Goal: Information Seeking & Learning: Find specific page/section

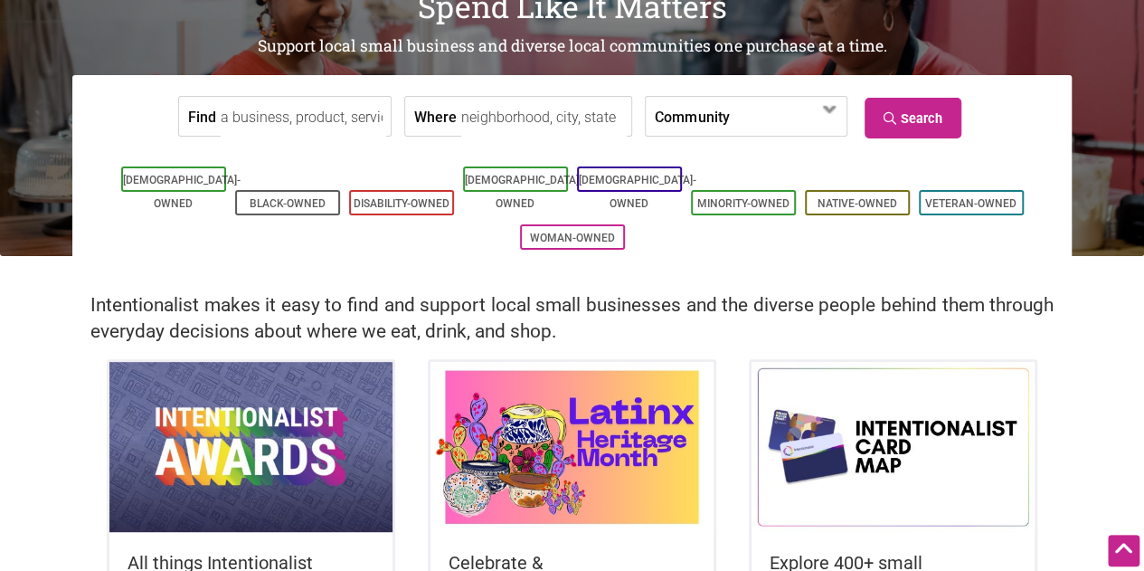
scroll to position [58, 0]
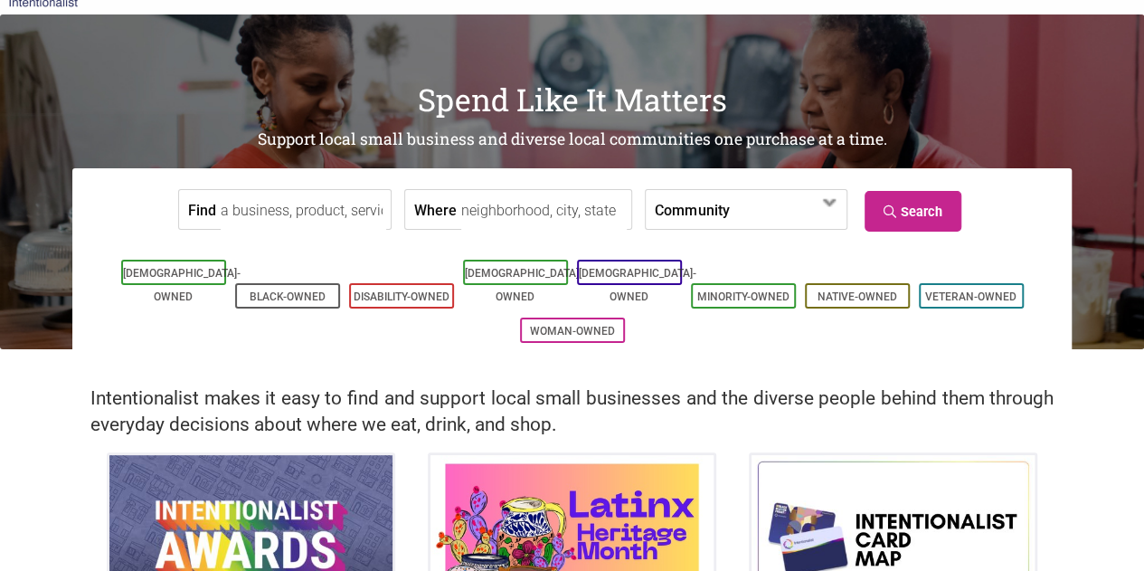
click at [525, 209] on input "Where" at bounding box center [543, 210] width 165 height 41
type input "bellevue"
click at [886, 194] on link "Search" at bounding box center [913, 211] width 97 height 41
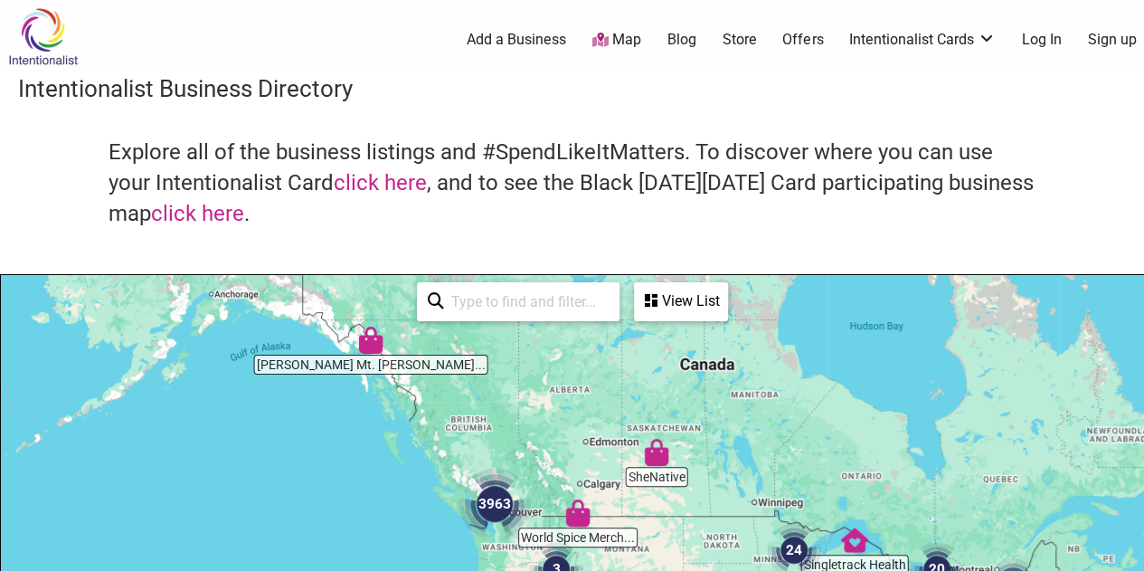
click at [548, 292] on input "search" at bounding box center [526, 301] width 165 height 35
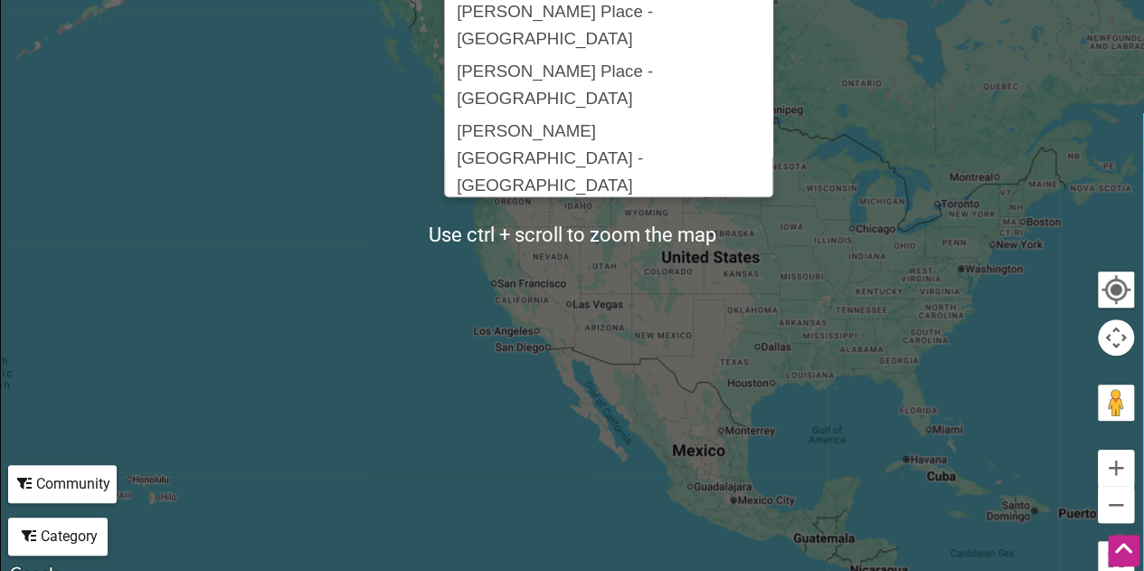
scroll to position [407, 0]
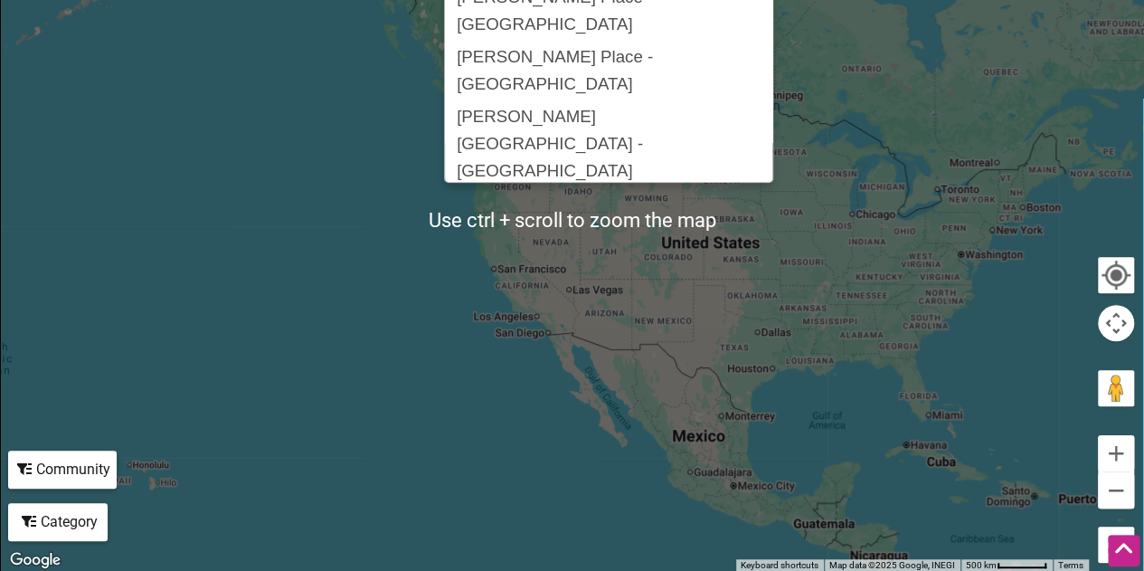
type input "bellevue"
click at [573, 313] on div at bounding box center [572, 220] width 1142 height 704
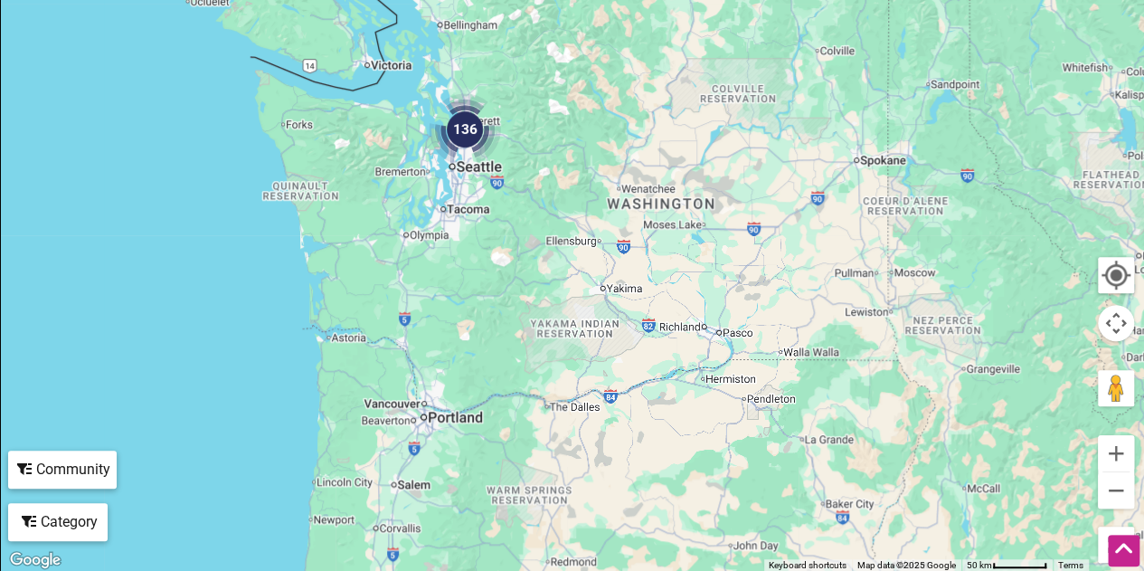
drag, startPoint x: 425, startPoint y: 126, endPoint x: 667, endPoint y: 162, distance: 245.0
click at [667, 162] on div at bounding box center [572, 220] width 1142 height 704
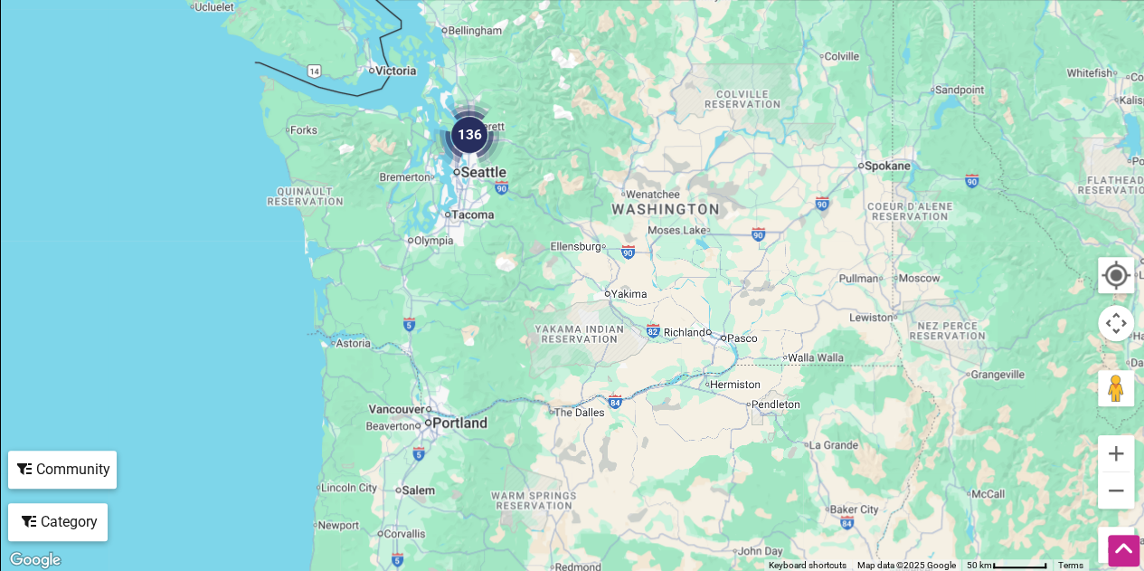
click at [465, 127] on img "136" at bounding box center [469, 135] width 72 height 72
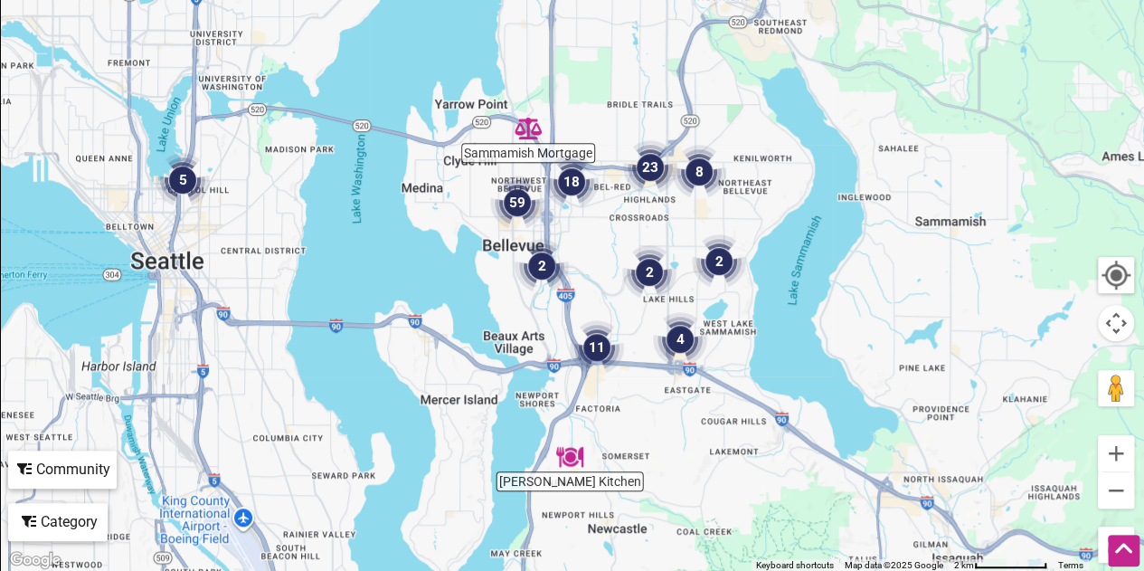
drag, startPoint x: 868, startPoint y: 111, endPoint x: 736, endPoint y: 207, distance: 163.2
click at [736, 207] on div "To navigate, press the arrow keys." at bounding box center [572, 220] width 1142 height 704
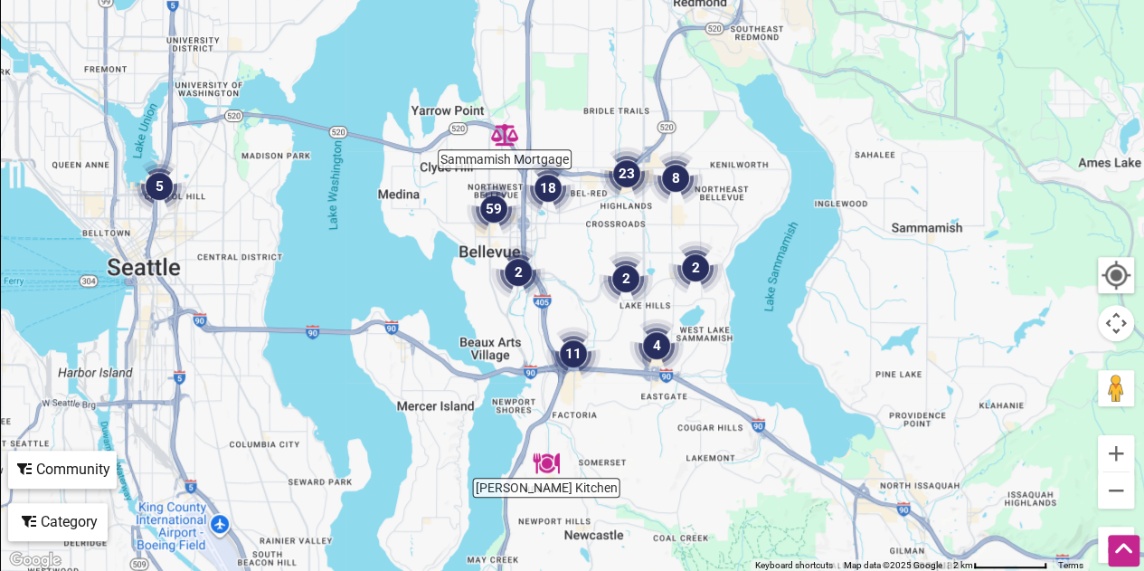
click at [614, 167] on img "23" at bounding box center [627, 174] width 54 height 54
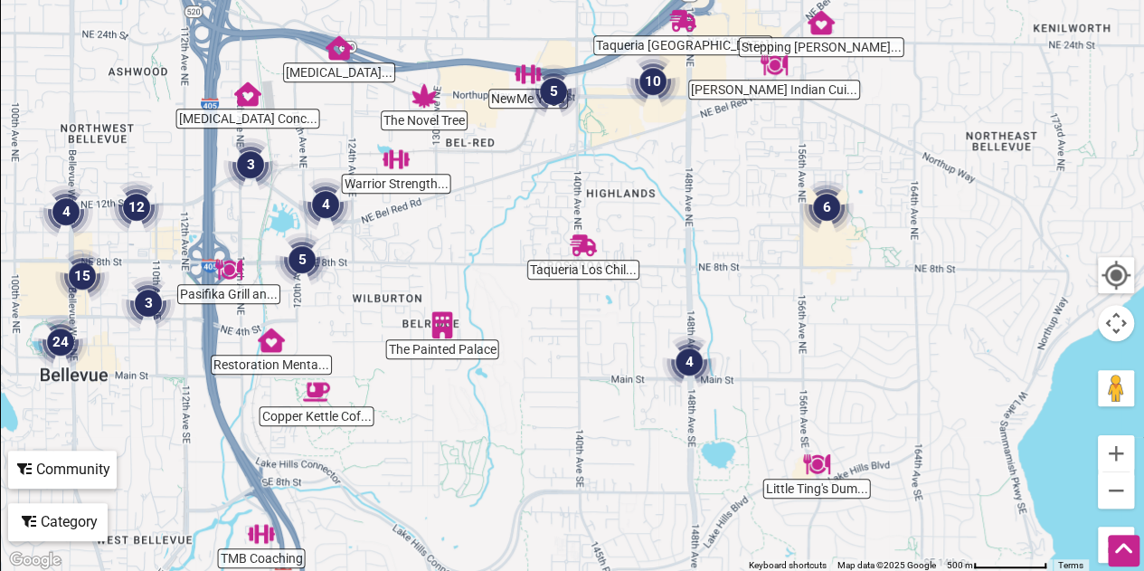
click at [665, 81] on img "10" at bounding box center [653, 81] width 54 height 54
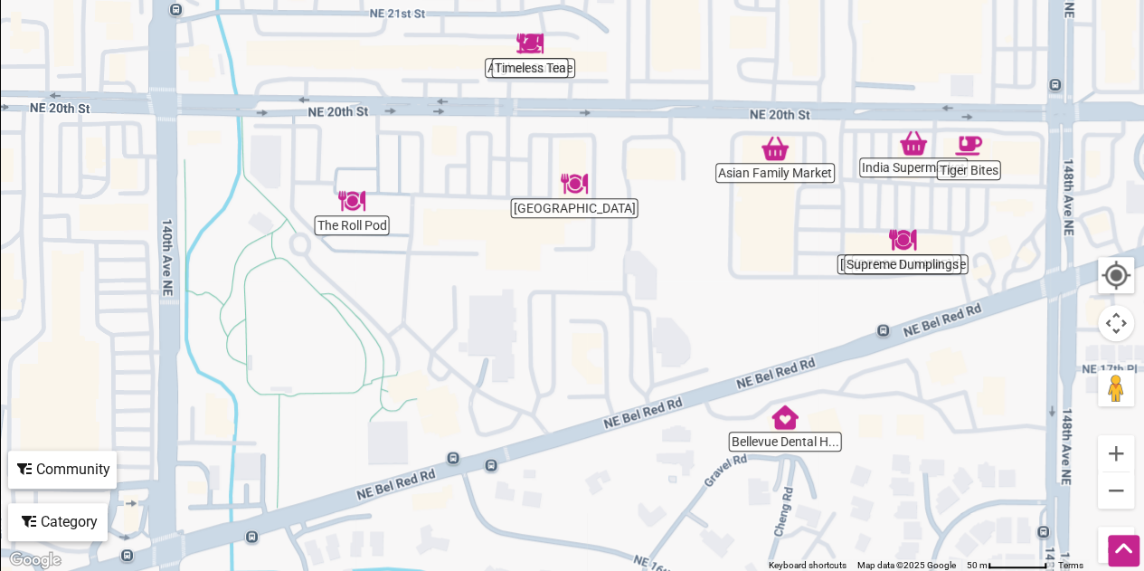
drag, startPoint x: 593, startPoint y: 303, endPoint x: 800, endPoint y: 330, distance: 208.9
click at [800, 330] on div "To navigate, press the arrow keys." at bounding box center [572, 220] width 1142 height 704
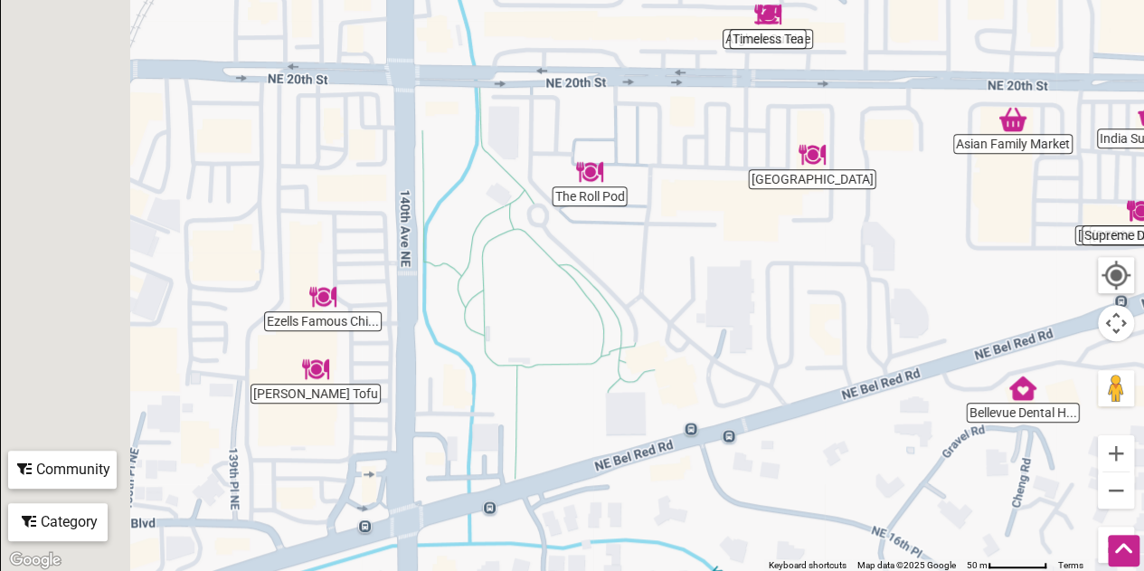
drag, startPoint x: 432, startPoint y: 308, endPoint x: 698, endPoint y: 266, distance: 269.2
click at [698, 266] on div "To navigate, press the arrow keys." at bounding box center [572, 220] width 1142 height 704
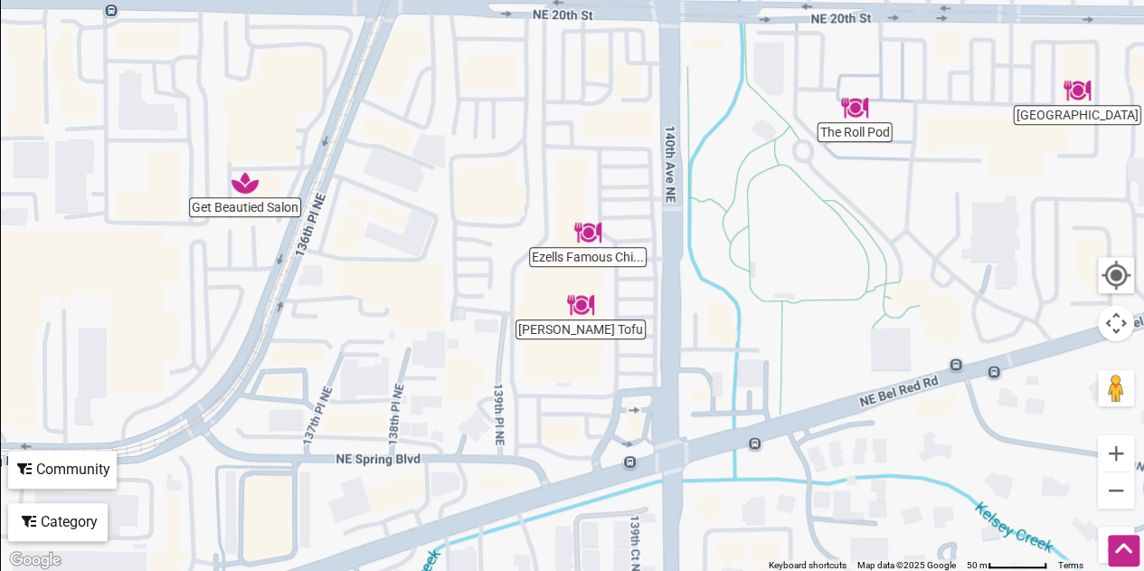
drag, startPoint x: 336, startPoint y: 372, endPoint x: 591, endPoint y: 308, distance: 262.8
click at [591, 308] on img "Cho Dang Tofu" at bounding box center [580, 304] width 27 height 27
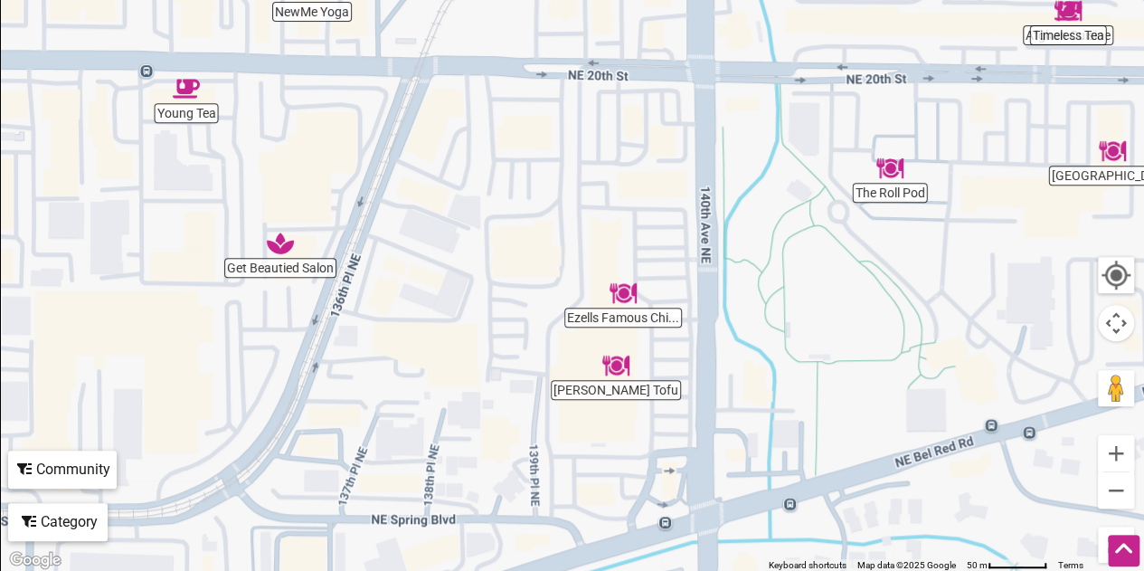
drag, startPoint x: 346, startPoint y: 241, endPoint x: 374, endPoint y: 323, distance: 86.1
click at [374, 323] on div "To navigate, press the arrow keys." at bounding box center [572, 220] width 1142 height 704
click at [192, 99] on img "Young Tea" at bounding box center [186, 88] width 27 height 27
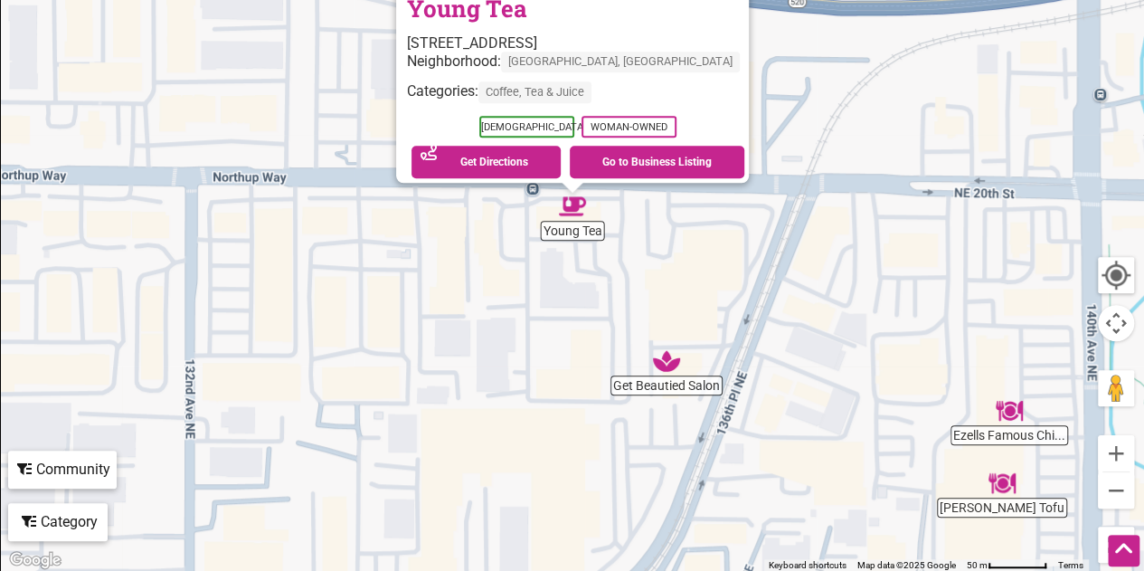
scroll to position [302, 0]
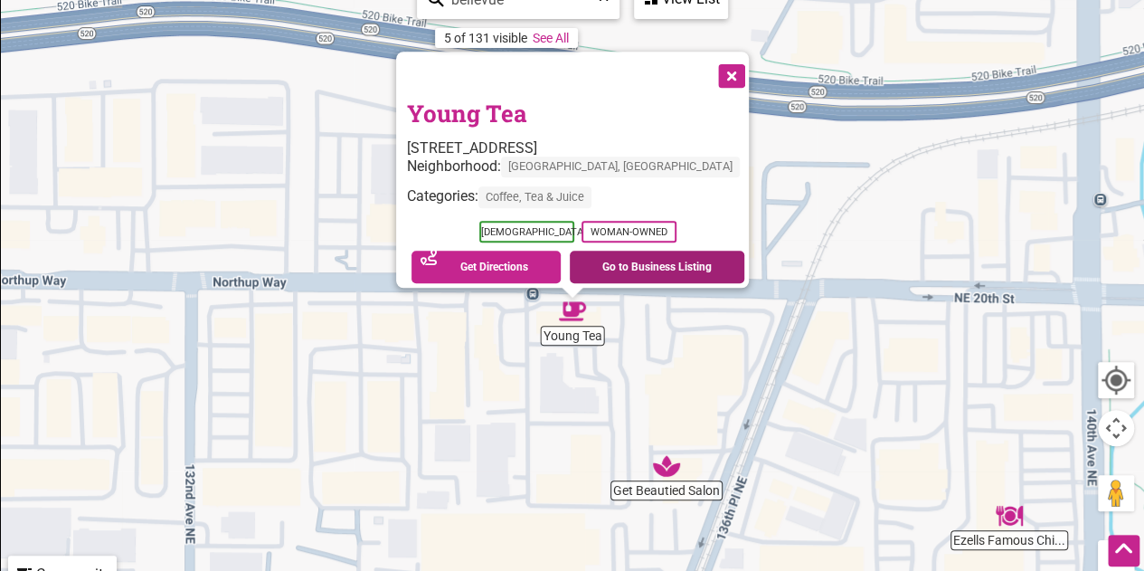
click at [619, 252] on link "Go to Business Listing" at bounding box center [657, 266] width 175 height 33
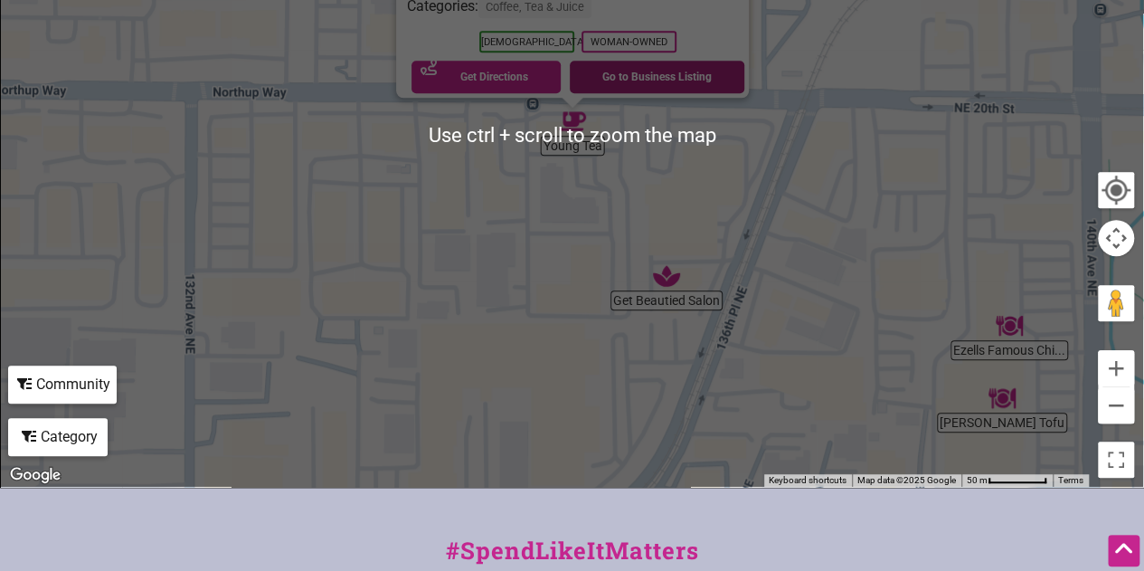
scroll to position [497, 0]
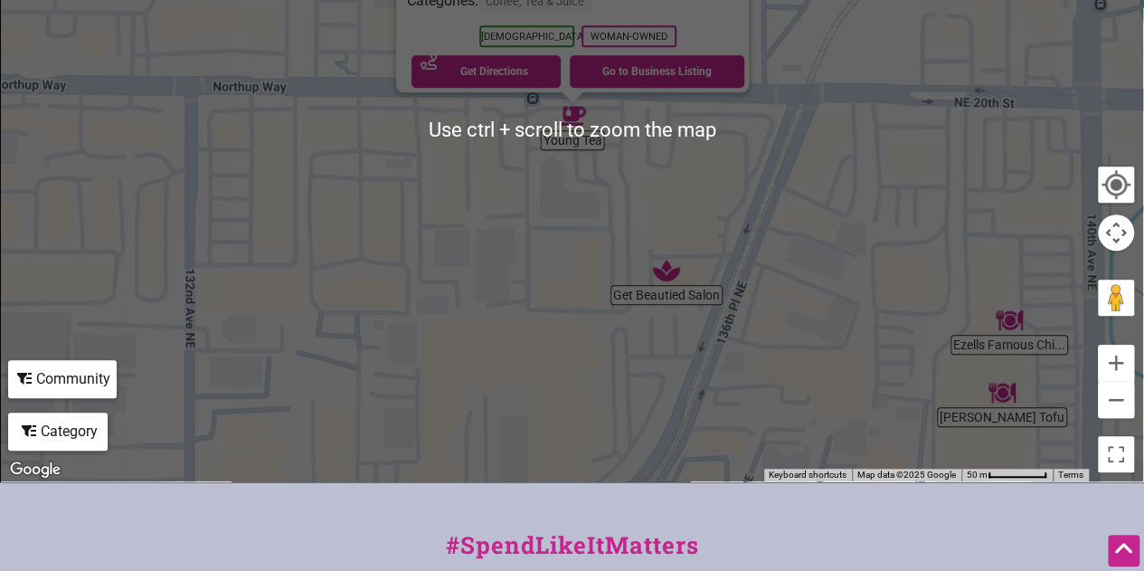
click at [789, 506] on div "#SpendLikeItMatters Asian-Owned Black-Owned Disability-Owned Latino-Owned LGBTQ…" at bounding box center [572, 577] width 1144 height 191
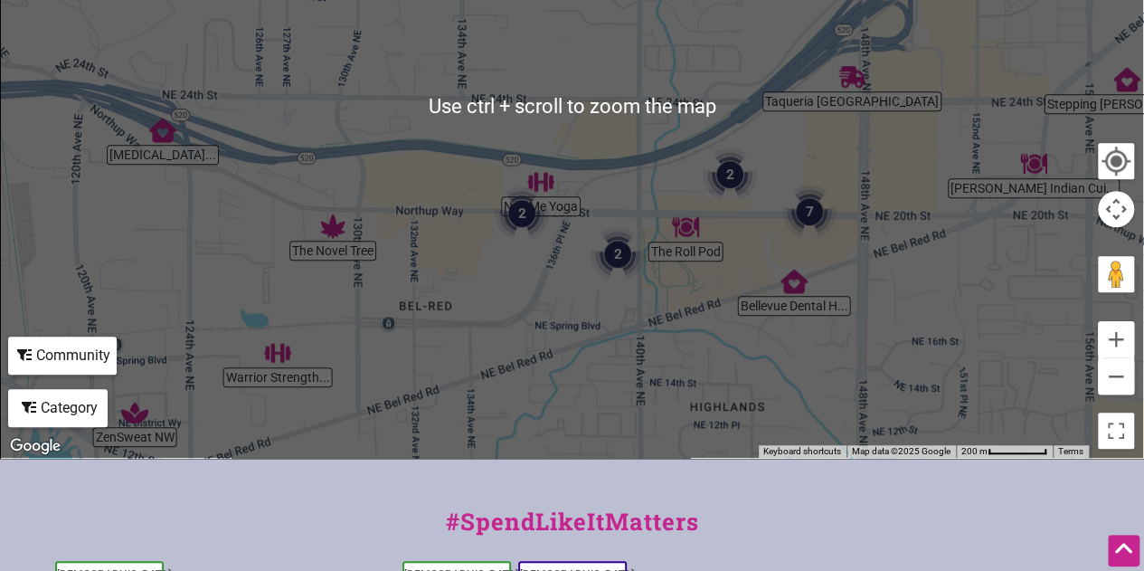
scroll to position [491, 0]
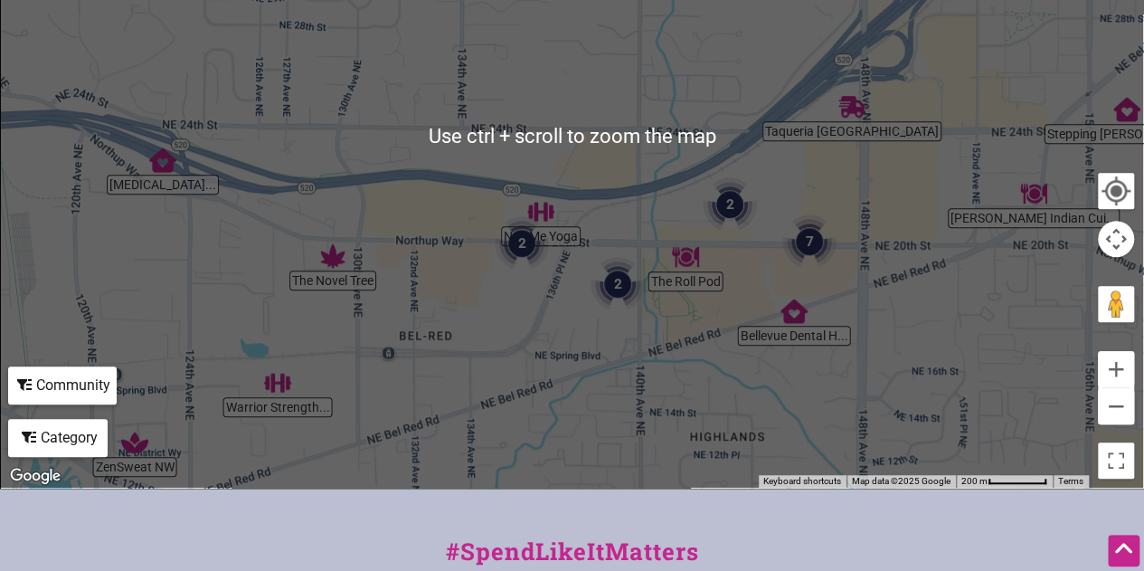
click at [372, 157] on div "To navigate, press the arrow keys." at bounding box center [572, 136] width 1142 height 704
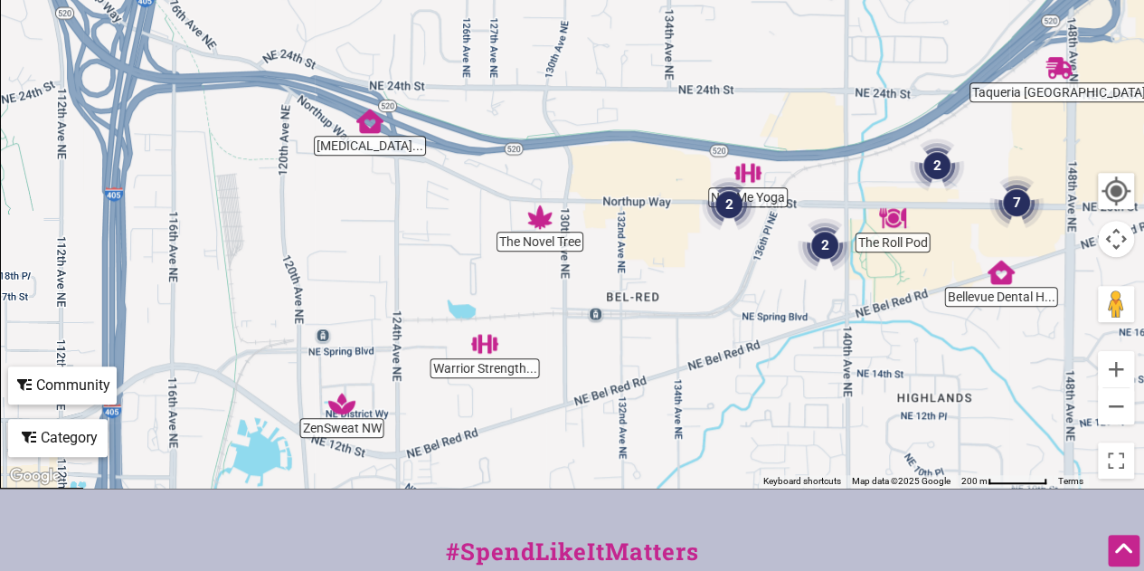
drag, startPoint x: 372, startPoint y: 157, endPoint x: 659, endPoint y: 90, distance: 295.5
click at [659, 90] on div "To navigate, press the arrow keys." at bounding box center [572, 136] width 1142 height 704
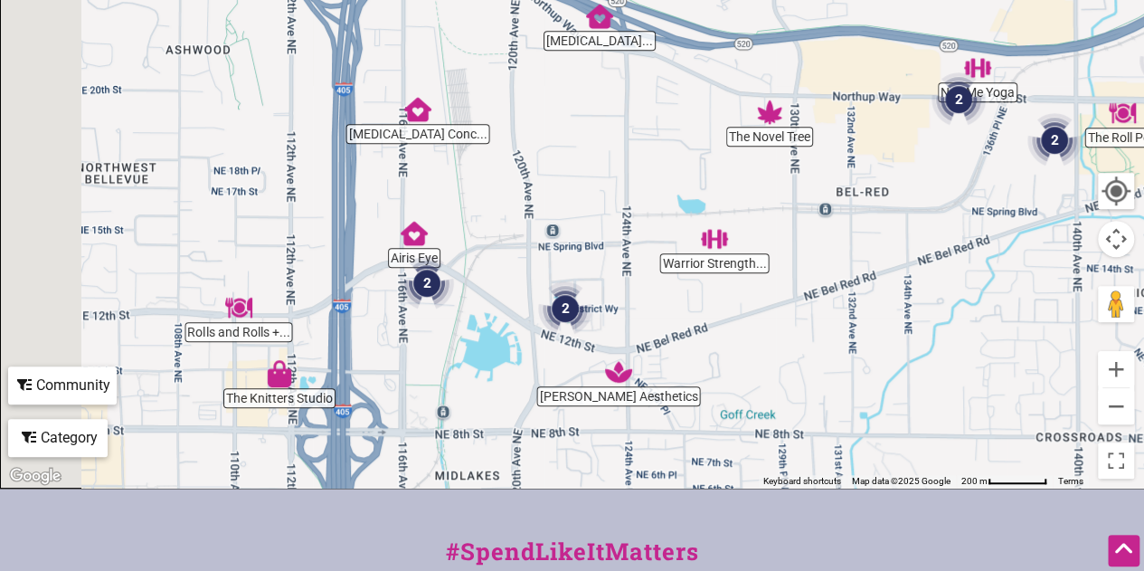
drag, startPoint x: 462, startPoint y: 239, endPoint x: 711, endPoint y: 126, distance: 273.2
click at [711, 126] on div "To navigate, press the arrow keys." at bounding box center [572, 136] width 1142 height 704
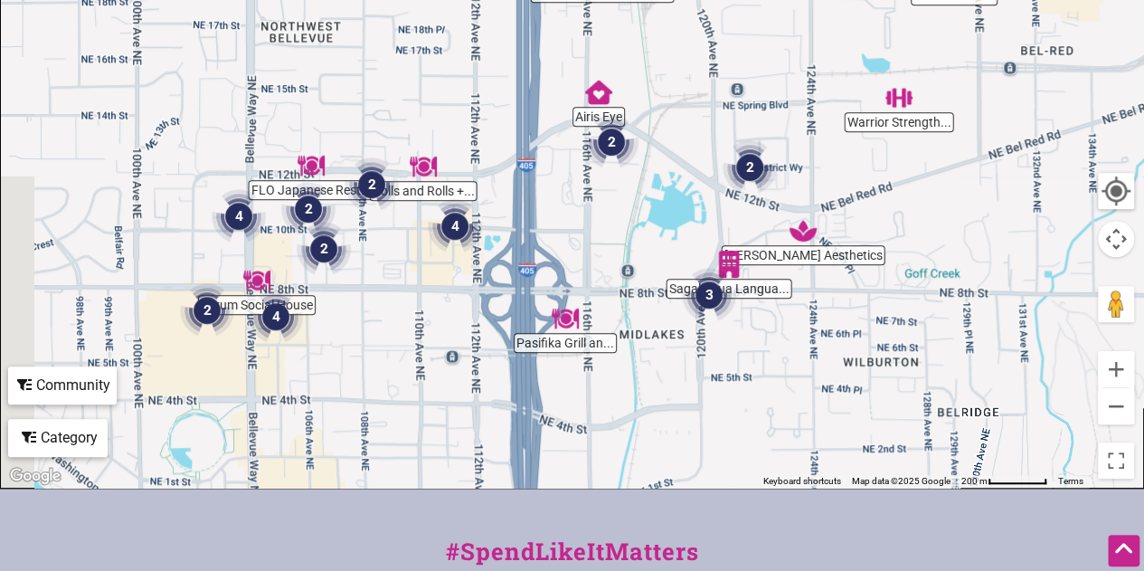
drag, startPoint x: 534, startPoint y: 274, endPoint x: 687, endPoint y: 135, distance: 207.4
click at [687, 135] on div "To navigate, press the arrow keys." at bounding box center [572, 136] width 1142 height 704
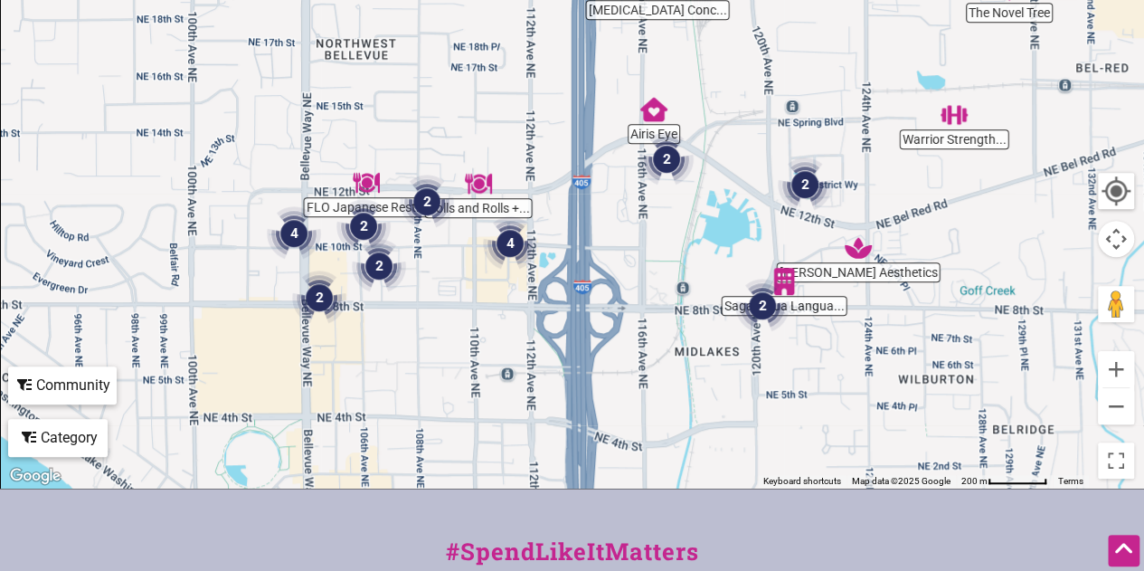
drag, startPoint x: 463, startPoint y: 285, endPoint x: 760, endPoint y: 111, distance: 343.7
click at [760, 111] on div "To navigate, press the arrow keys." at bounding box center [572, 136] width 1142 height 704
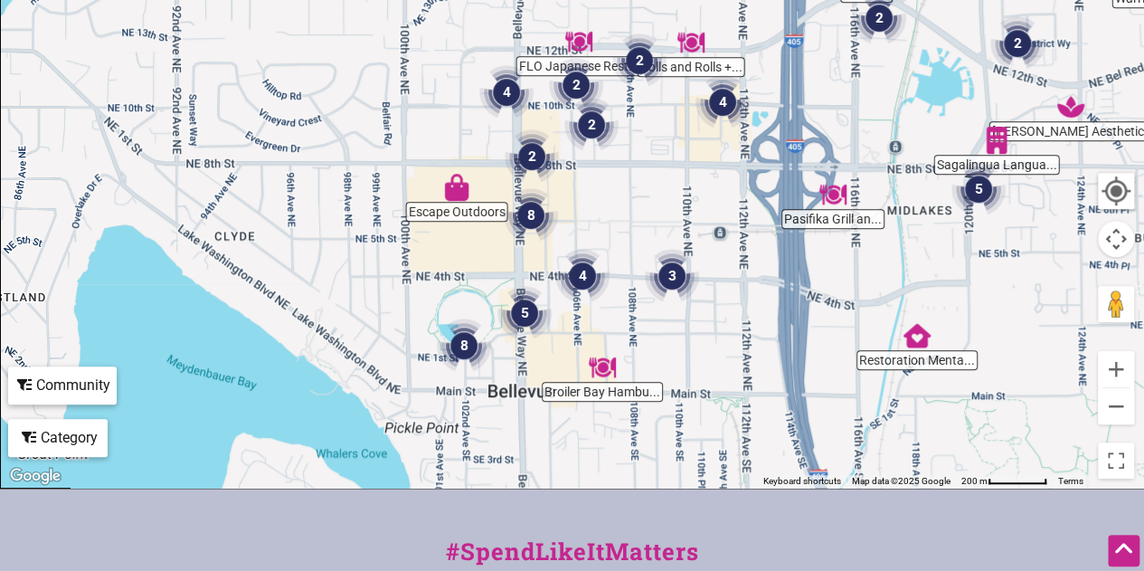
drag, startPoint x: 461, startPoint y: 307, endPoint x: 637, endPoint y: 190, distance: 210.7
click at [637, 190] on div "To navigate, press the arrow keys." at bounding box center [572, 136] width 1142 height 704
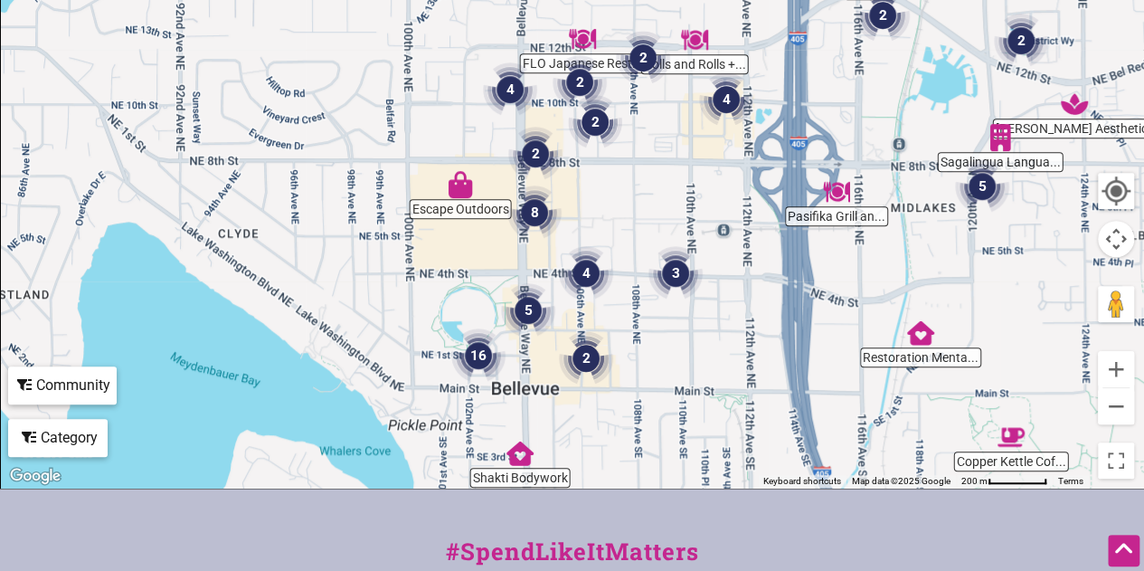
click at [584, 357] on img "2" at bounding box center [586, 358] width 54 height 54
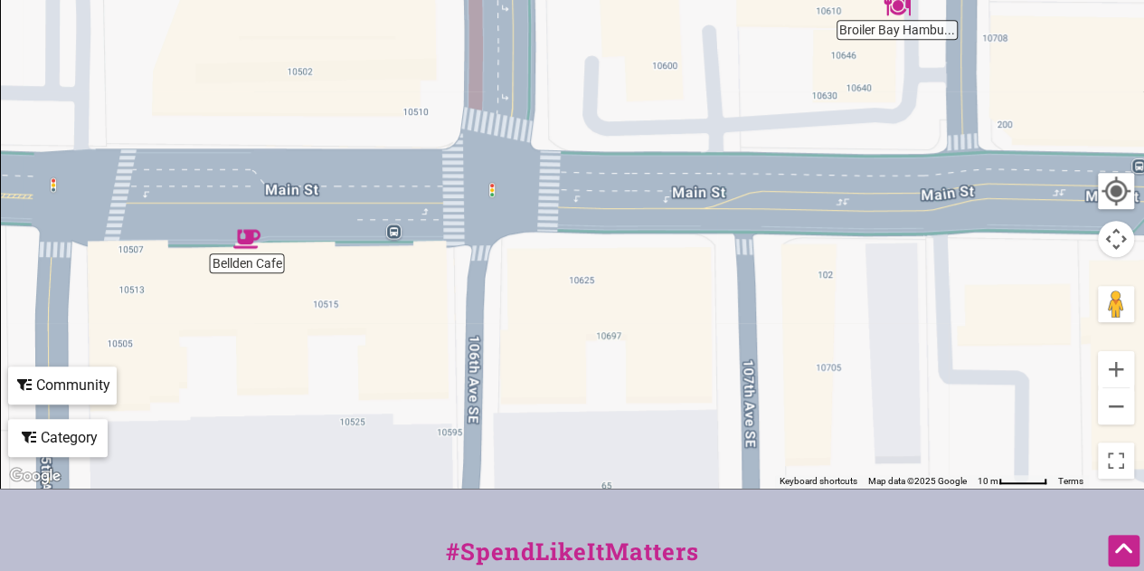
click at [260, 241] on div "To navigate, press the arrow keys." at bounding box center [572, 136] width 1142 height 704
click at [255, 239] on img "Bellden Cafe" at bounding box center [246, 238] width 27 height 27
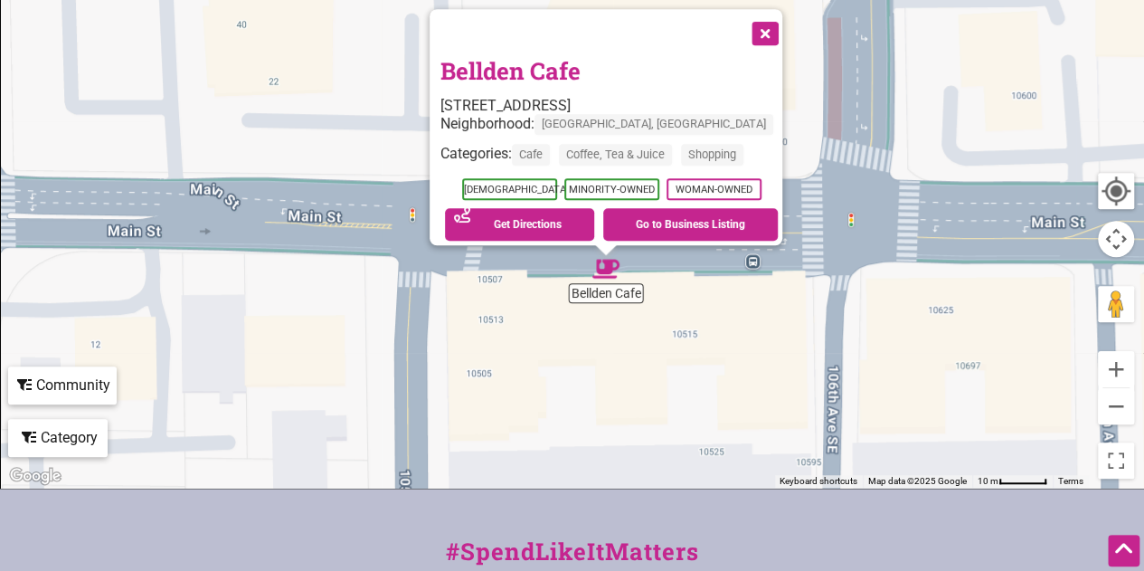
drag, startPoint x: 427, startPoint y: 247, endPoint x: 463, endPoint y: 420, distance: 176.5
click at [463, 420] on div "To navigate, press the arrow keys. Bellden Cafe 10527 Main St, Bellevue, WA 980…" at bounding box center [572, 136] width 1142 height 704
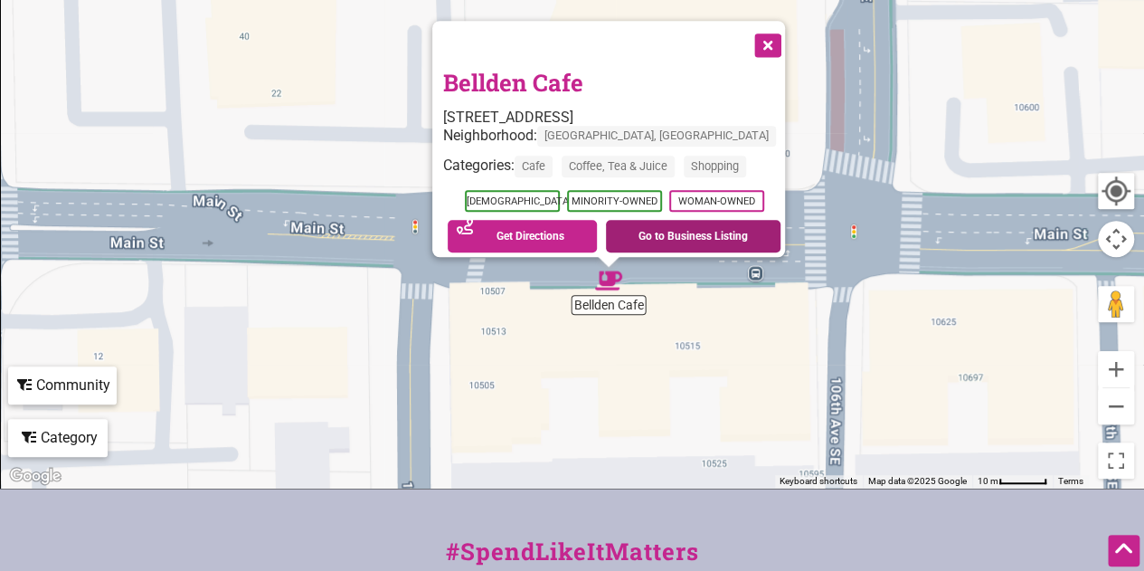
click at [693, 231] on link "Go to Business Listing" at bounding box center [693, 236] width 175 height 33
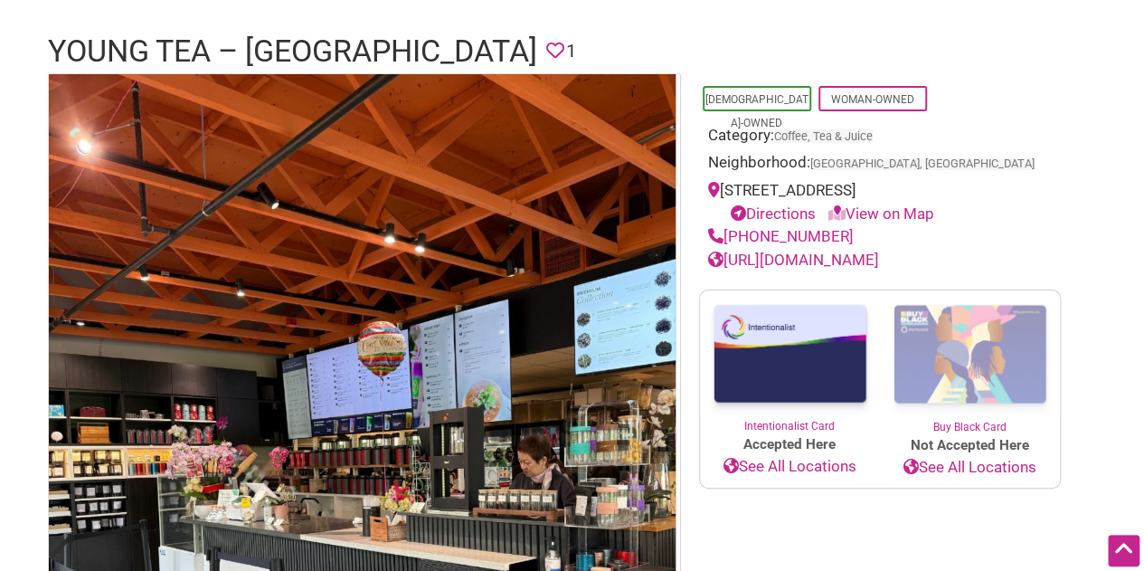
scroll to position [120, 0]
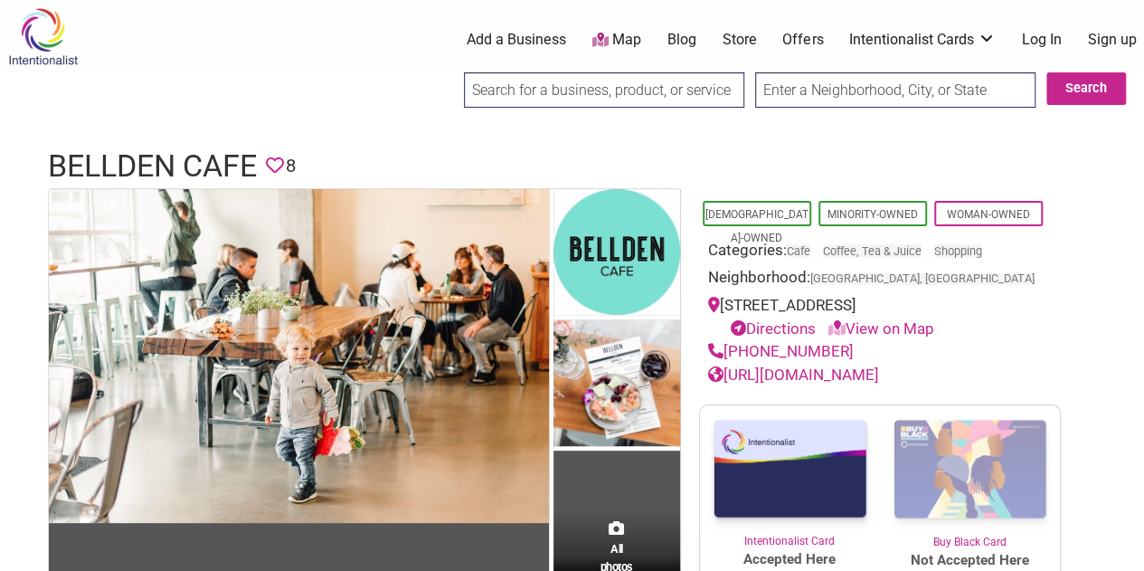
drag, startPoint x: 1096, startPoint y: 333, endPoint x: 1070, endPoint y: 200, distance: 135.5
click at [1070, 200] on section "All photos (3) Asian-Owned Minority-Owned Woman-Owned Categories: Cafe Coffee, …" at bounding box center [572, 396] width 1049 height 416
click at [879, 382] on link "https://www.belldencafe.com/" at bounding box center [793, 374] width 171 height 18
